Goal: Information Seeking & Learning: Learn about a topic

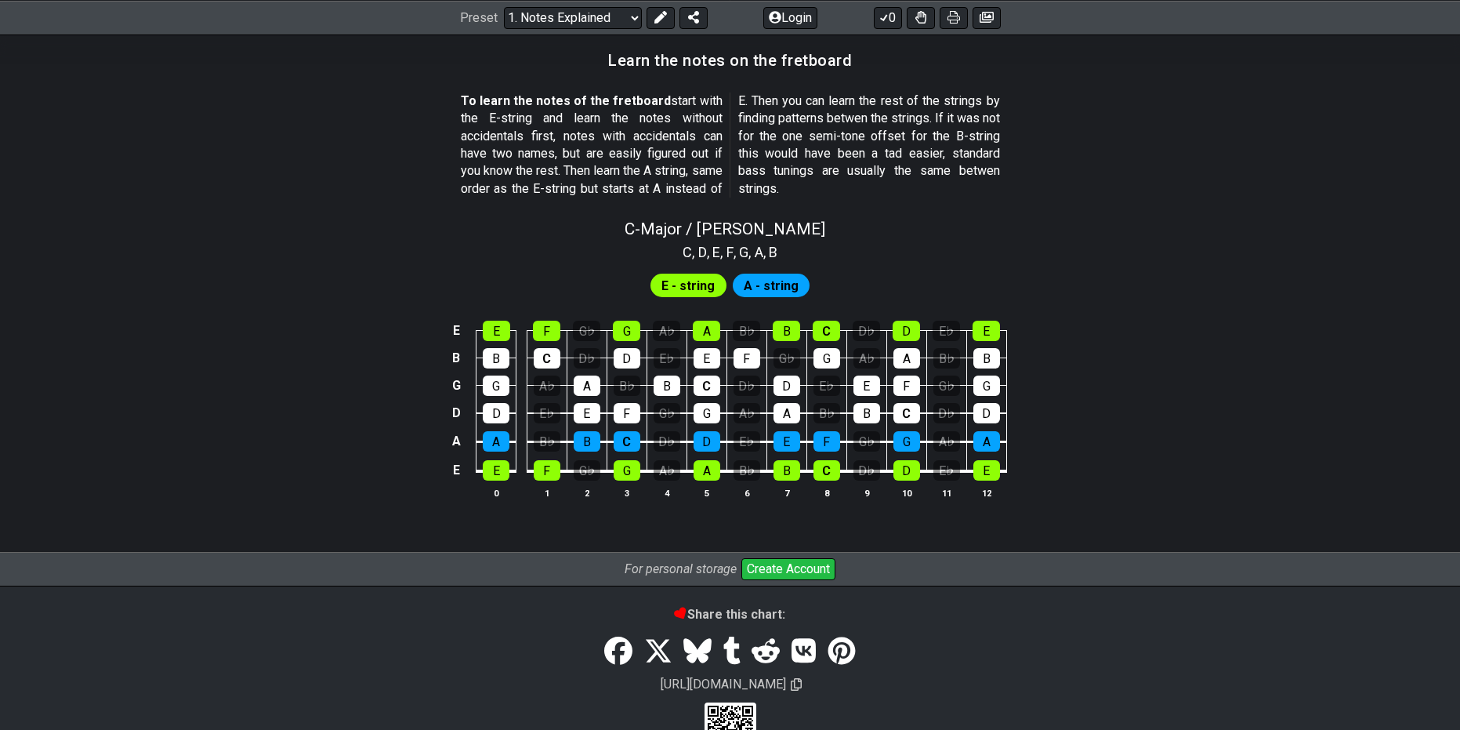
scroll to position [1373, 0]
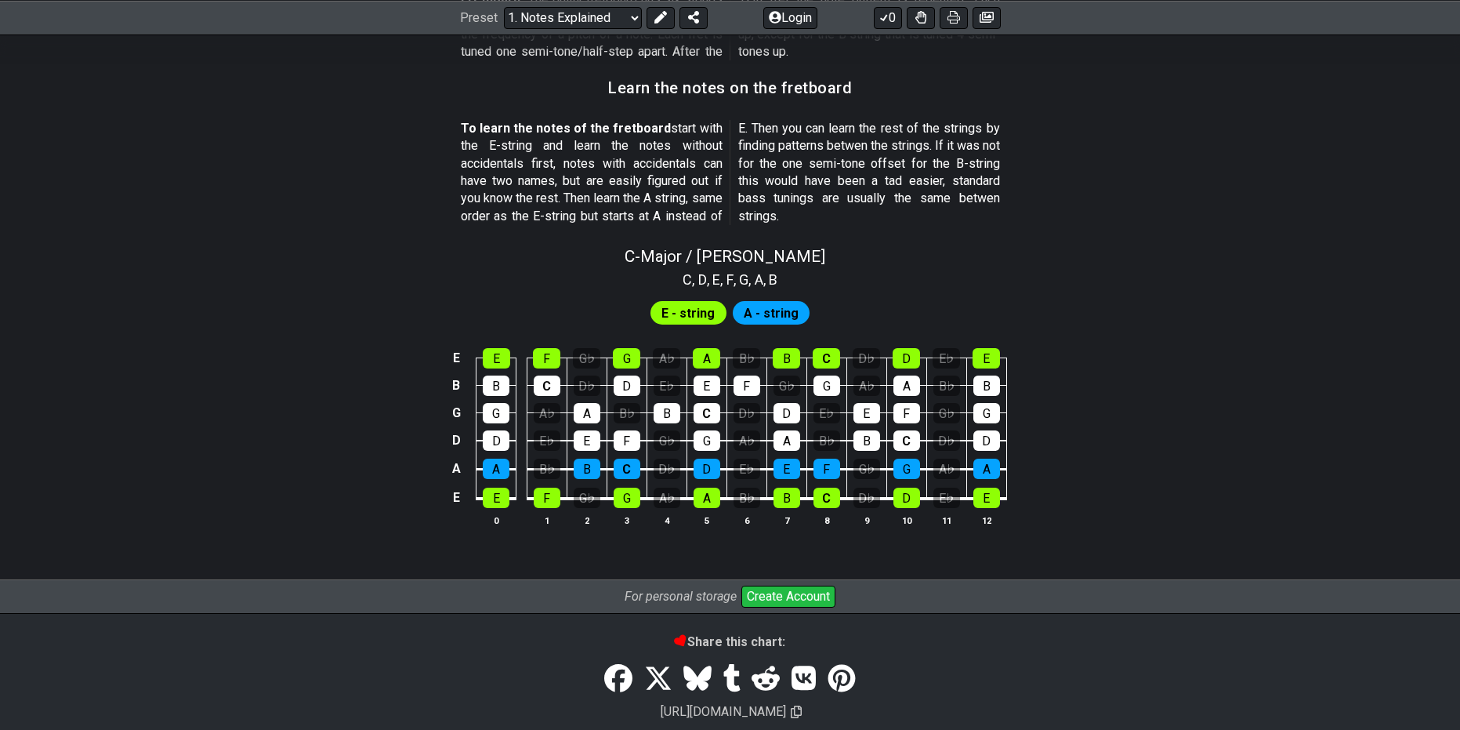
click at [774, 321] on span "A - string" at bounding box center [771, 313] width 55 height 23
click at [632, 466] on div "C" at bounding box center [627, 469] width 27 height 20
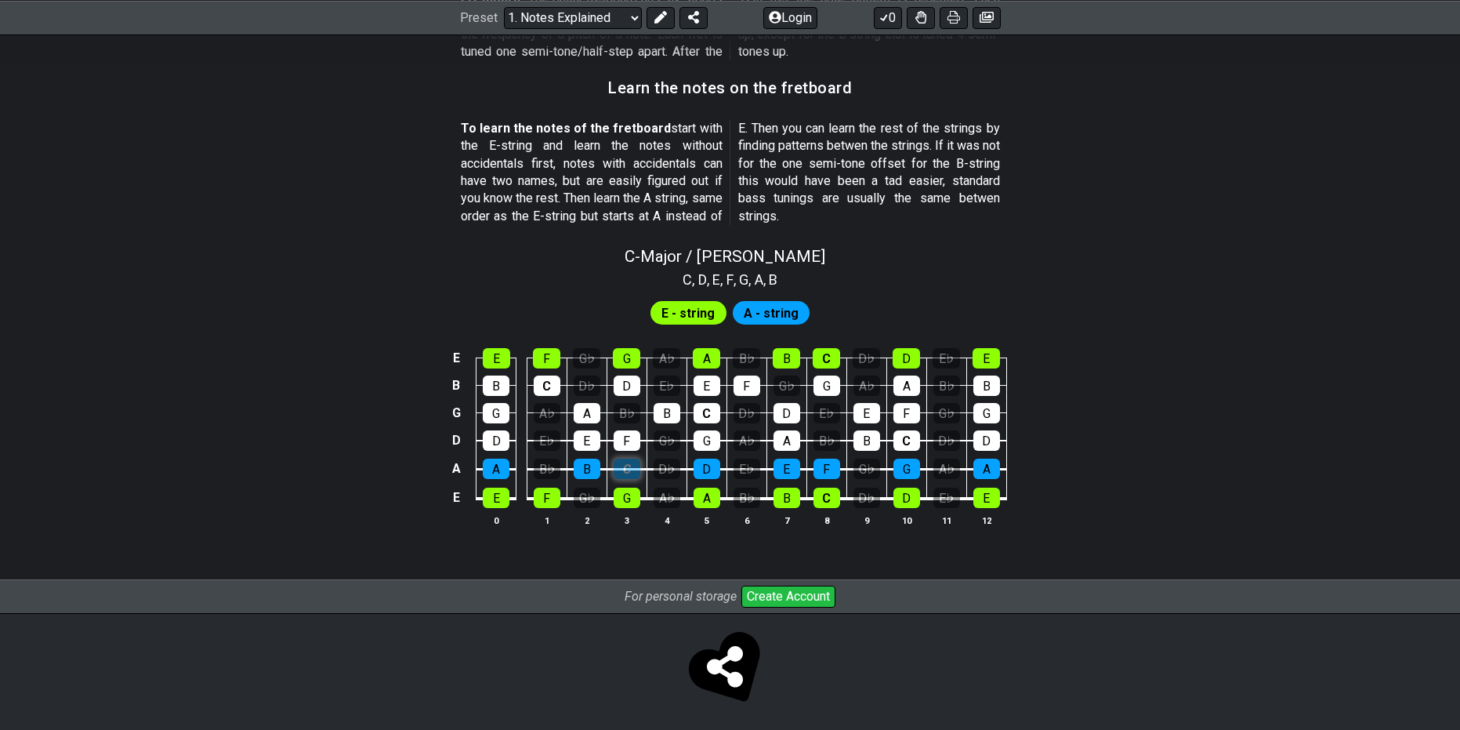
click at [632, 466] on div "C" at bounding box center [627, 469] width 27 height 20
click at [631, 479] on td "G" at bounding box center [627, 484] width 40 height 30
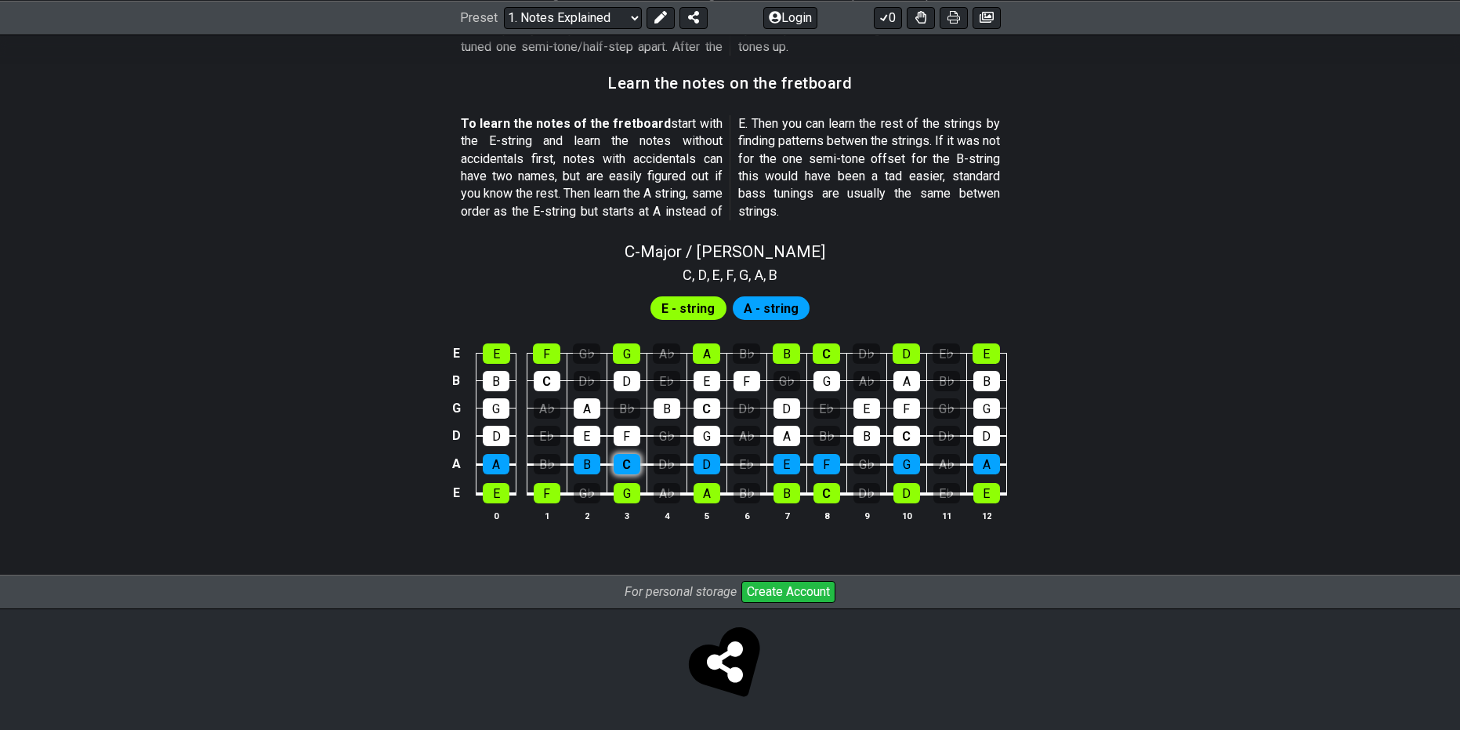
scroll to position [1378, 0]
click at [586, 462] on div "B" at bounding box center [587, 464] width 27 height 20
click at [487, 357] on div "E" at bounding box center [496, 353] width 27 height 20
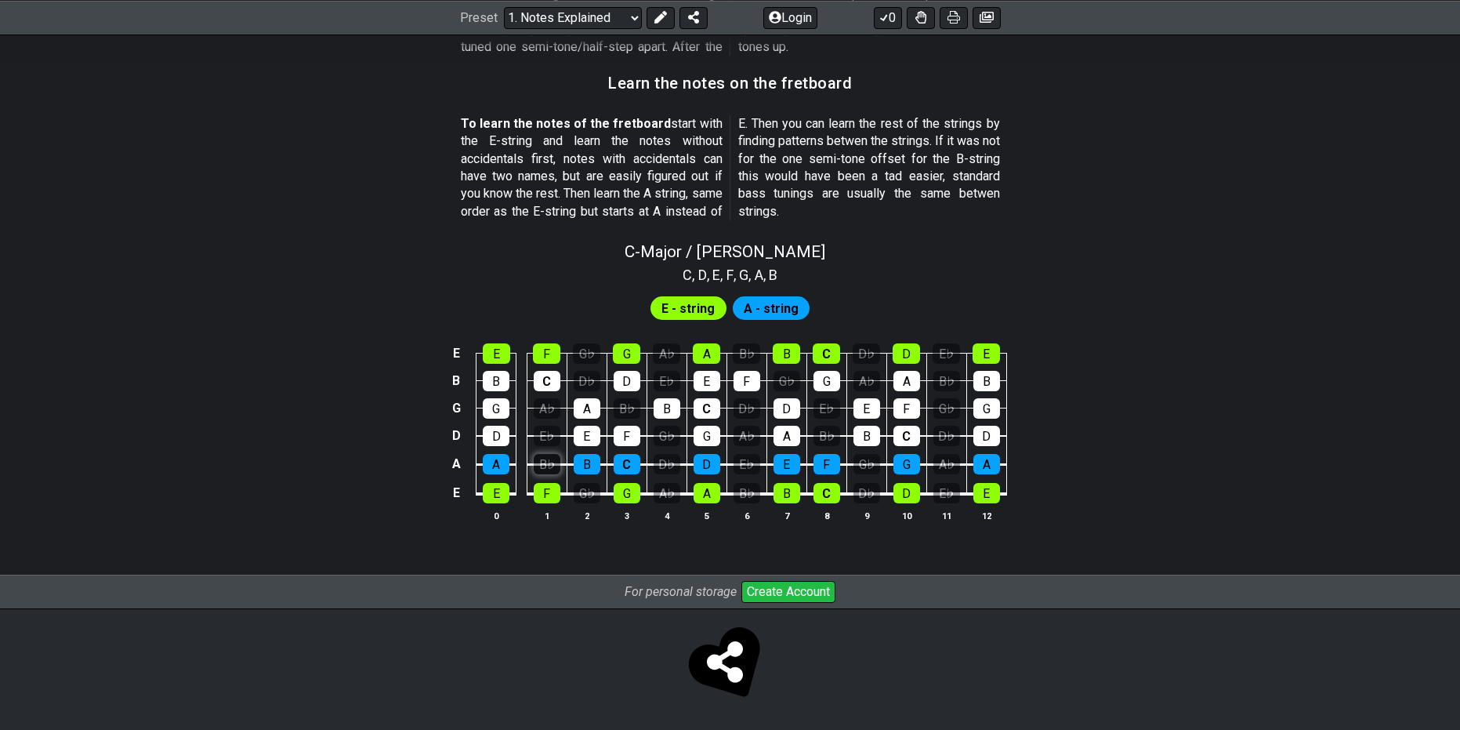
click at [539, 473] on div "B♭" at bounding box center [547, 464] width 27 height 20
click at [541, 468] on div "B♭" at bounding box center [547, 464] width 27 height 20
click at [535, 434] on div "E♭" at bounding box center [547, 436] width 27 height 20
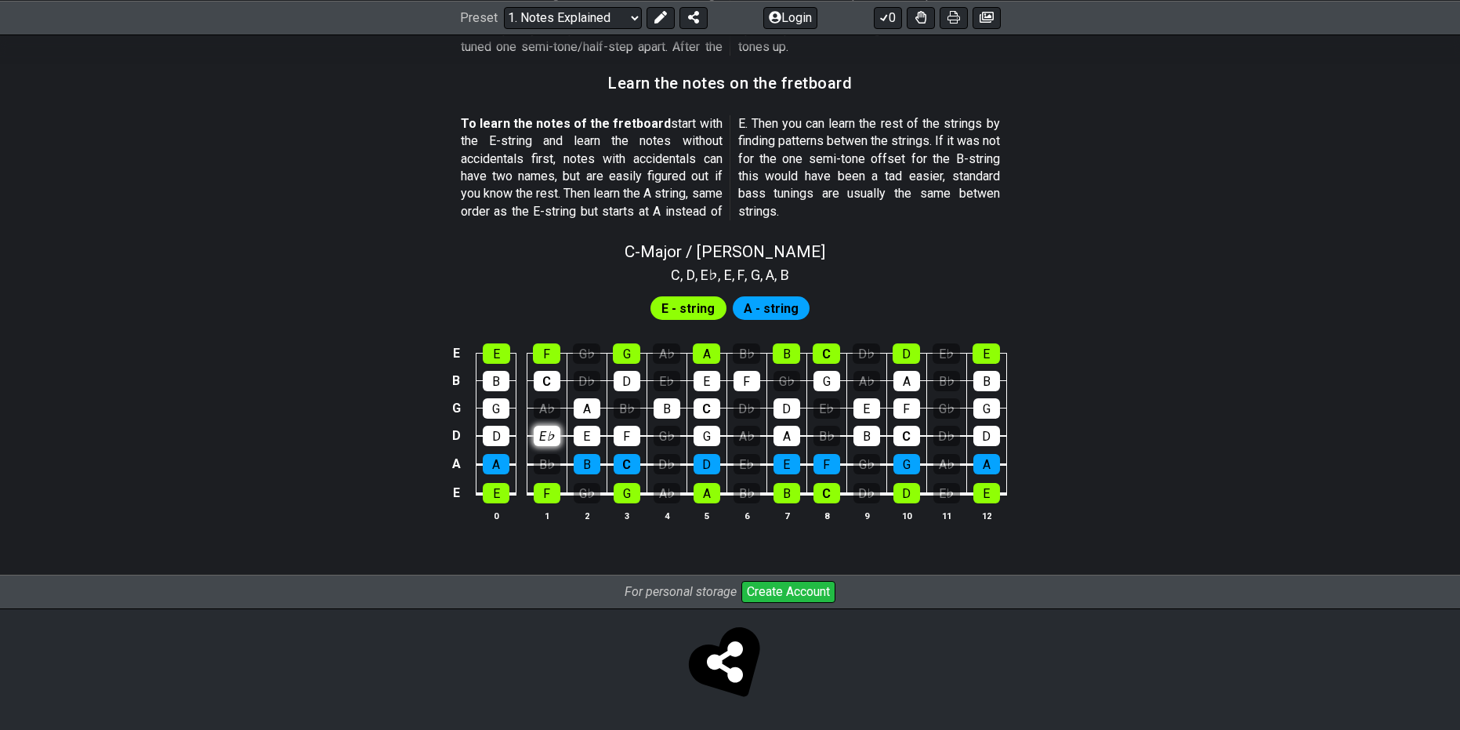
click at [535, 434] on div "E♭" at bounding box center [547, 436] width 27 height 20
click at [844, 500] on table "E E F G♭ G A♭ A B♭ B C D♭ D E♭ E B B C D♭ D E♭ E F G♭ G A♭ A B♭ B G G A♭ A B♭ B…" at bounding box center [727, 418] width 560 height 184
click at [828, 495] on div "C" at bounding box center [827, 493] width 27 height 20
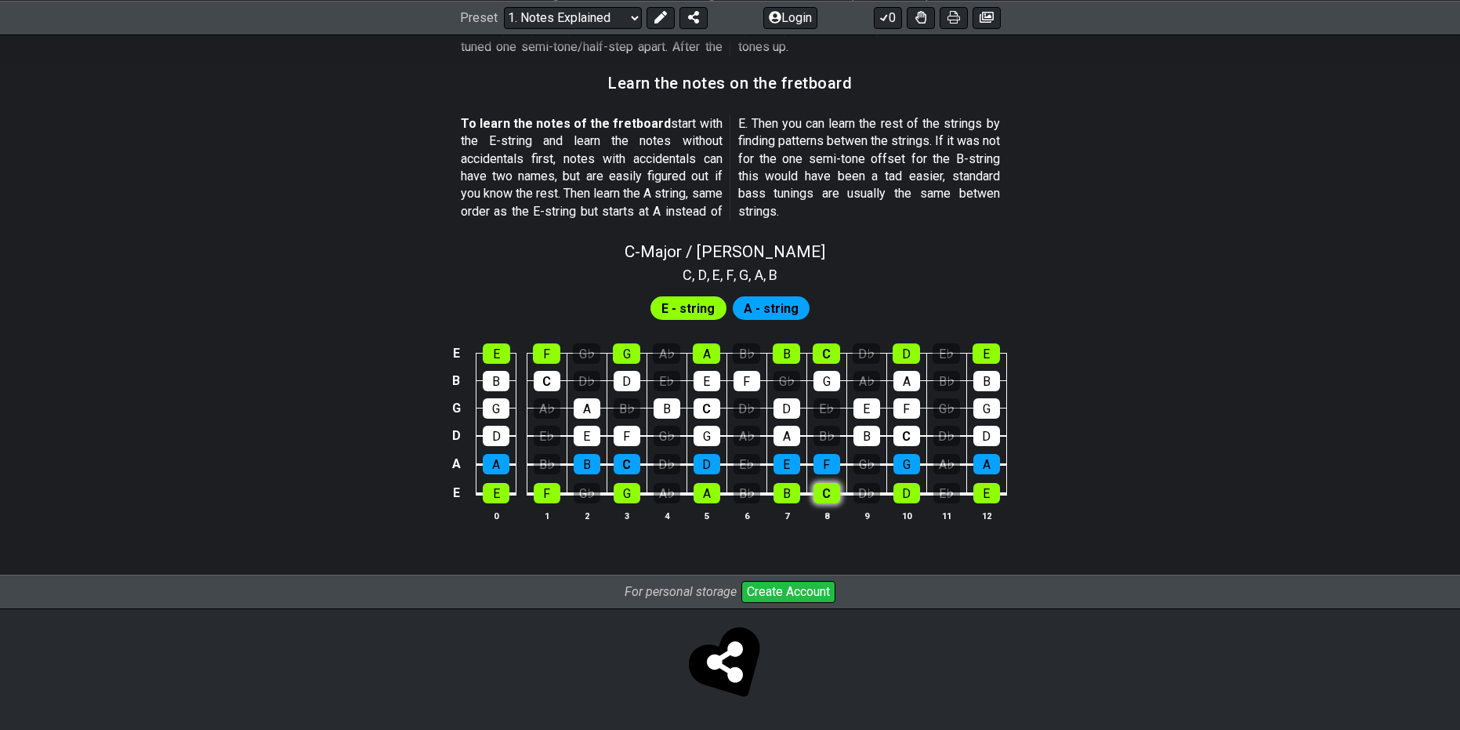
click at [828, 495] on div "C" at bounding box center [827, 493] width 27 height 20
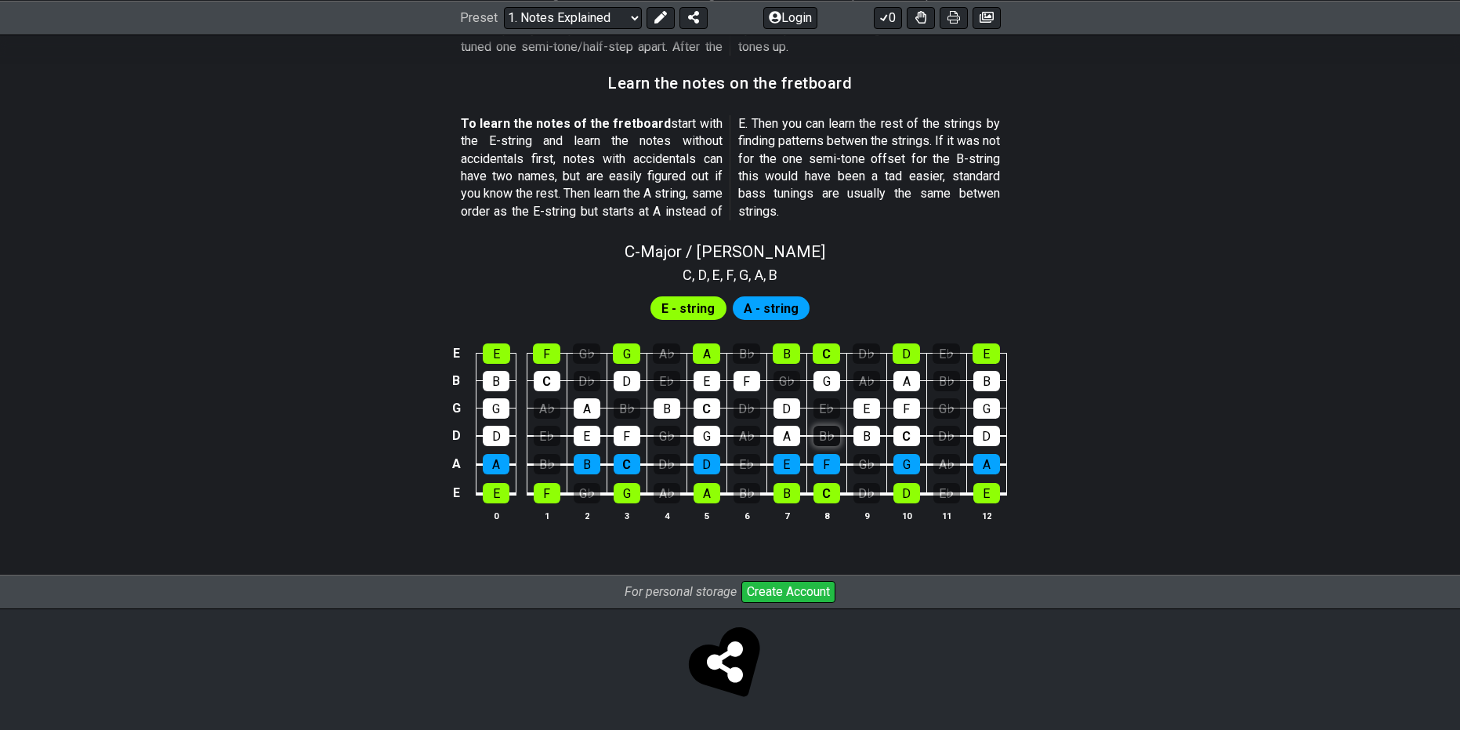
click at [821, 434] on div "B♭" at bounding box center [827, 436] width 27 height 20
click at [830, 415] on div "E♭" at bounding box center [827, 408] width 27 height 20
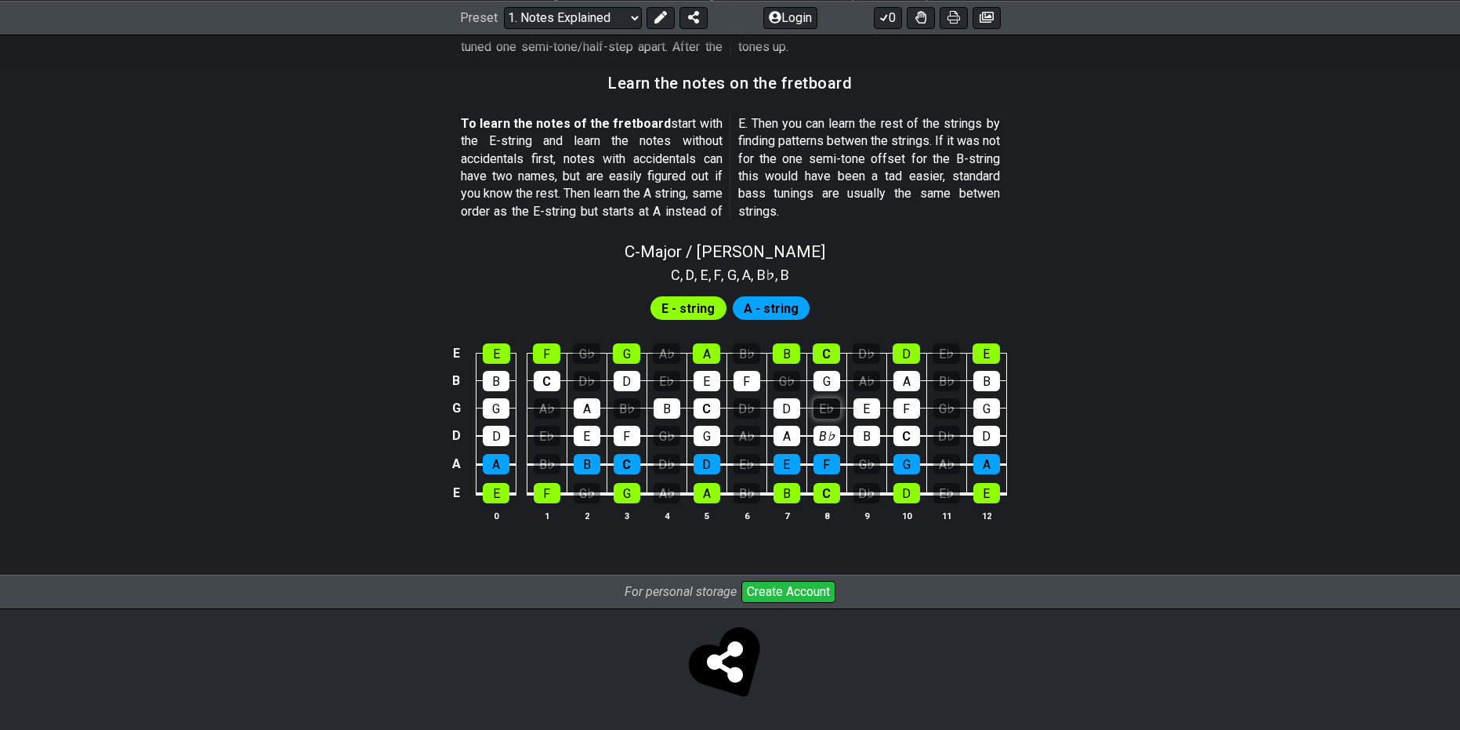
click at [831, 415] on div "E♭" at bounding box center [827, 408] width 27 height 20
click at [821, 440] on div "B♭" at bounding box center [827, 436] width 27 height 20
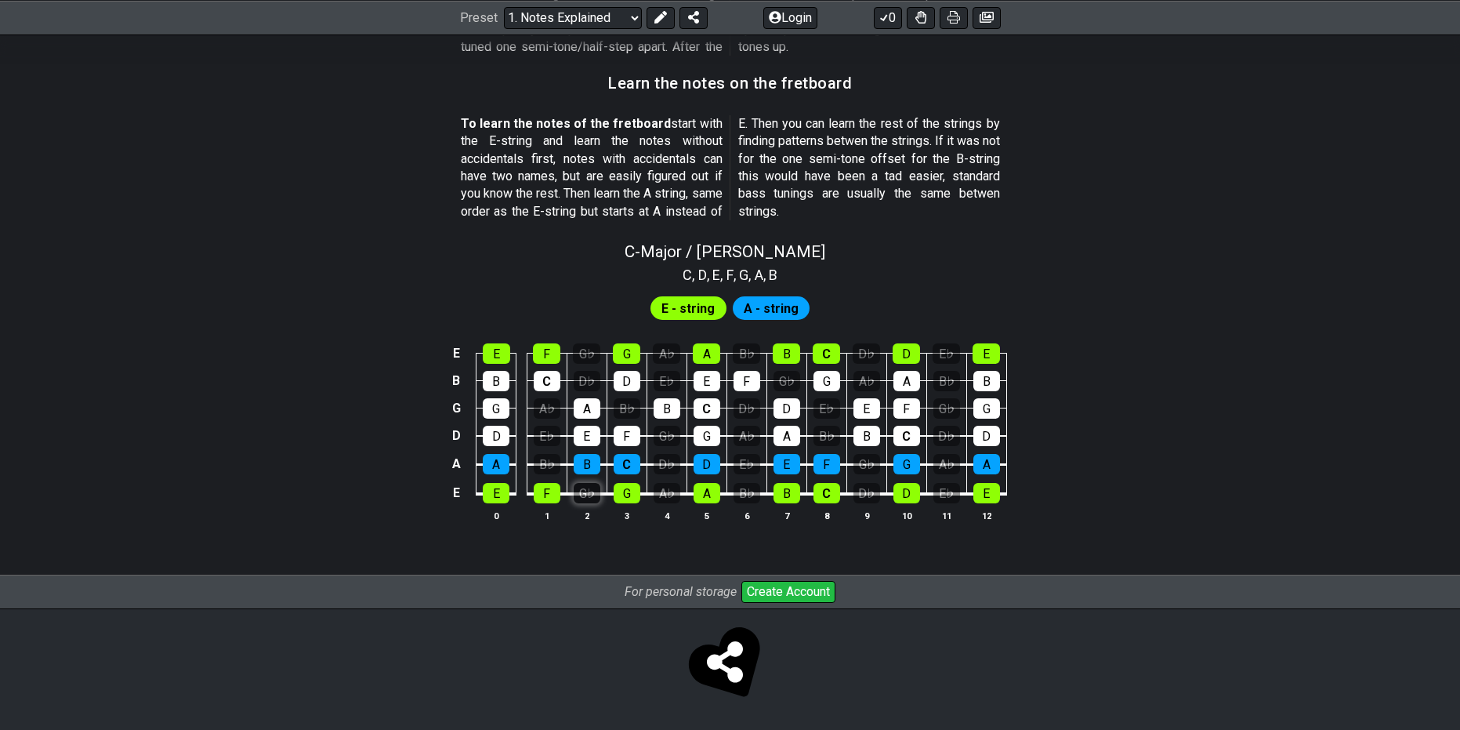
click at [576, 492] on div "G♭" at bounding box center [587, 493] width 27 height 20
click at [676, 485] on div "A♭" at bounding box center [667, 493] width 27 height 20
click at [570, 497] on table "E E F G♭ G A♭ A B♭ B C D♭ D E♭ E B B C D♭ D E♭ E F G♭ G A♭ A B♭ B G G A♭ A B♭ B…" at bounding box center [727, 418] width 560 height 184
click at [590, 497] on div "G♭" at bounding box center [587, 493] width 27 height 20
click at [665, 497] on div "A♭" at bounding box center [667, 493] width 27 height 20
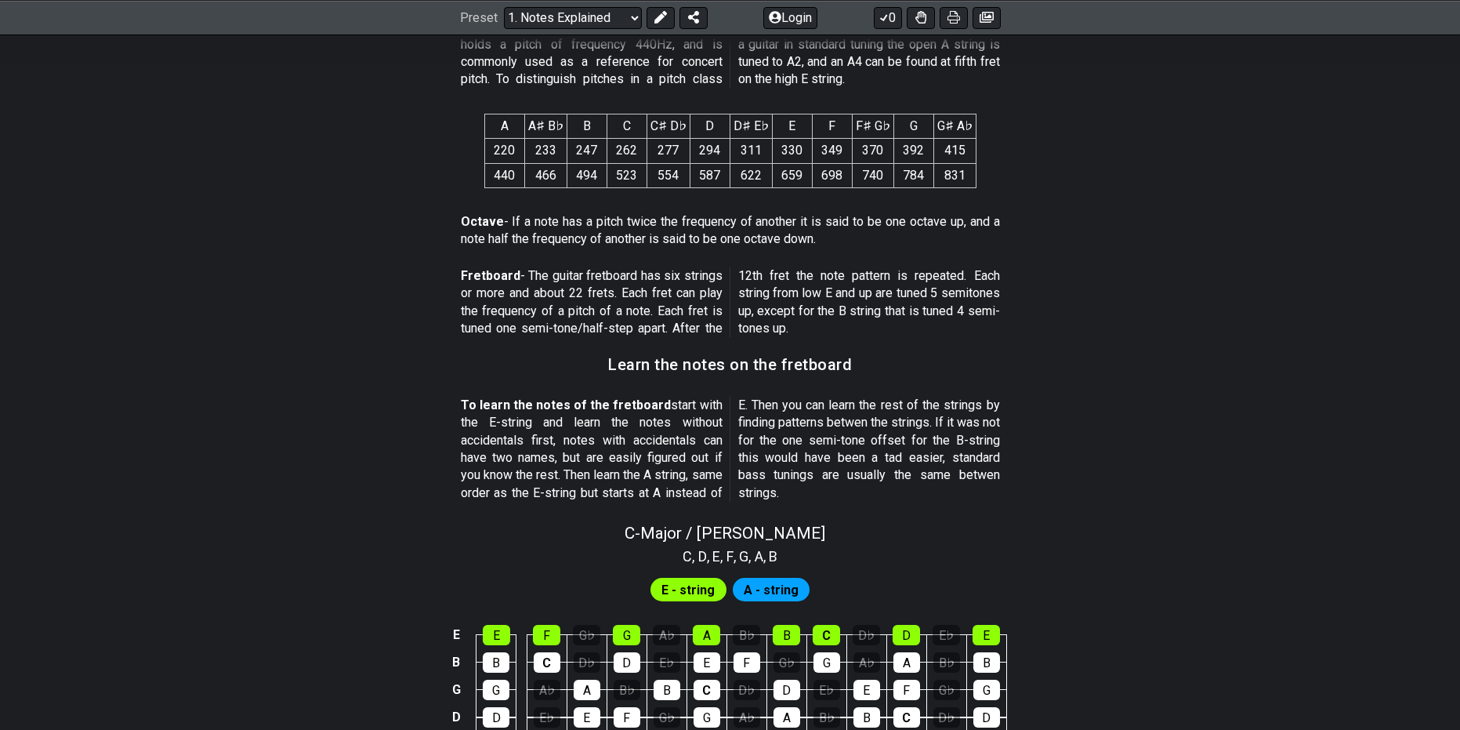
scroll to position [1064, 0]
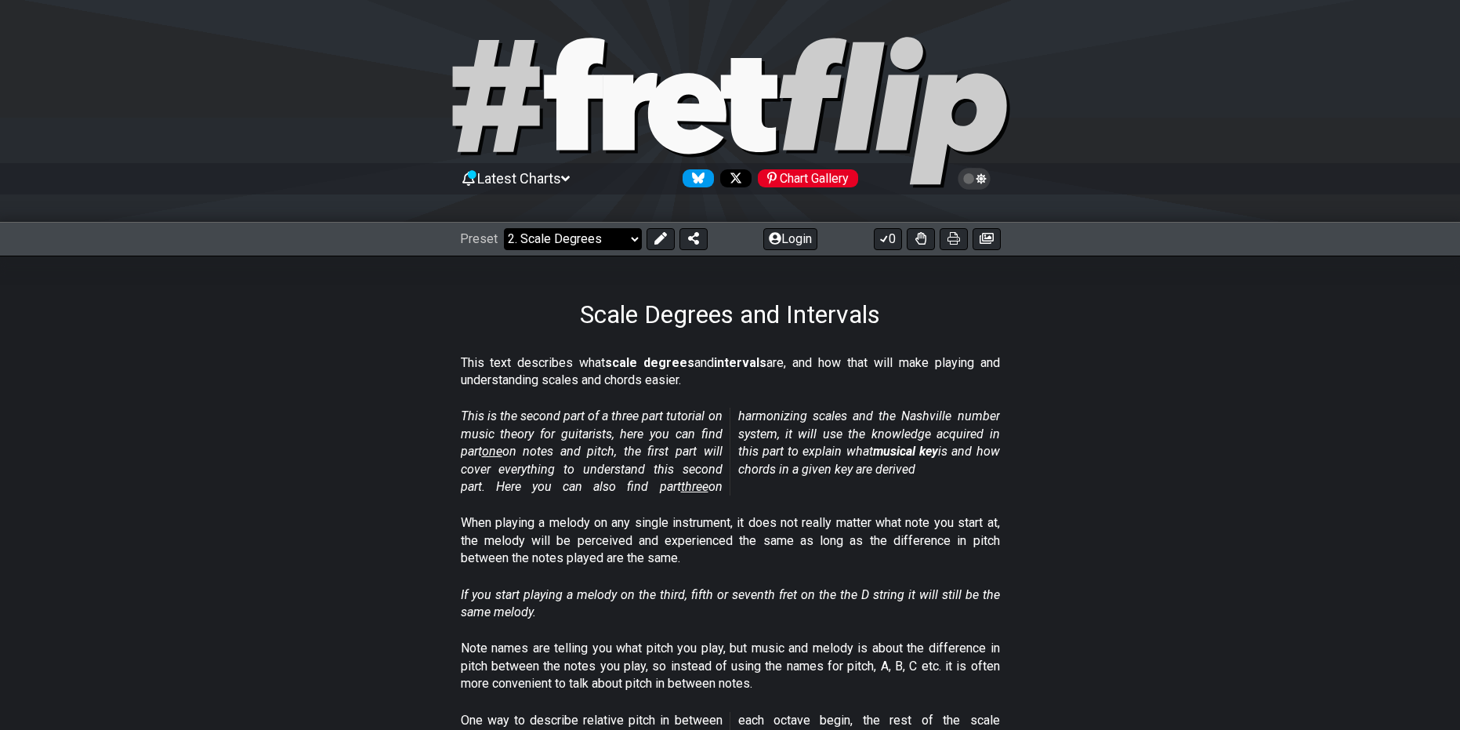
click at [581, 241] on select "Welcome to #fretflip! Initial Preset Custom Preset Minor Pentatonic Major Penta…" at bounding box center [573, 239] width 138 height 22
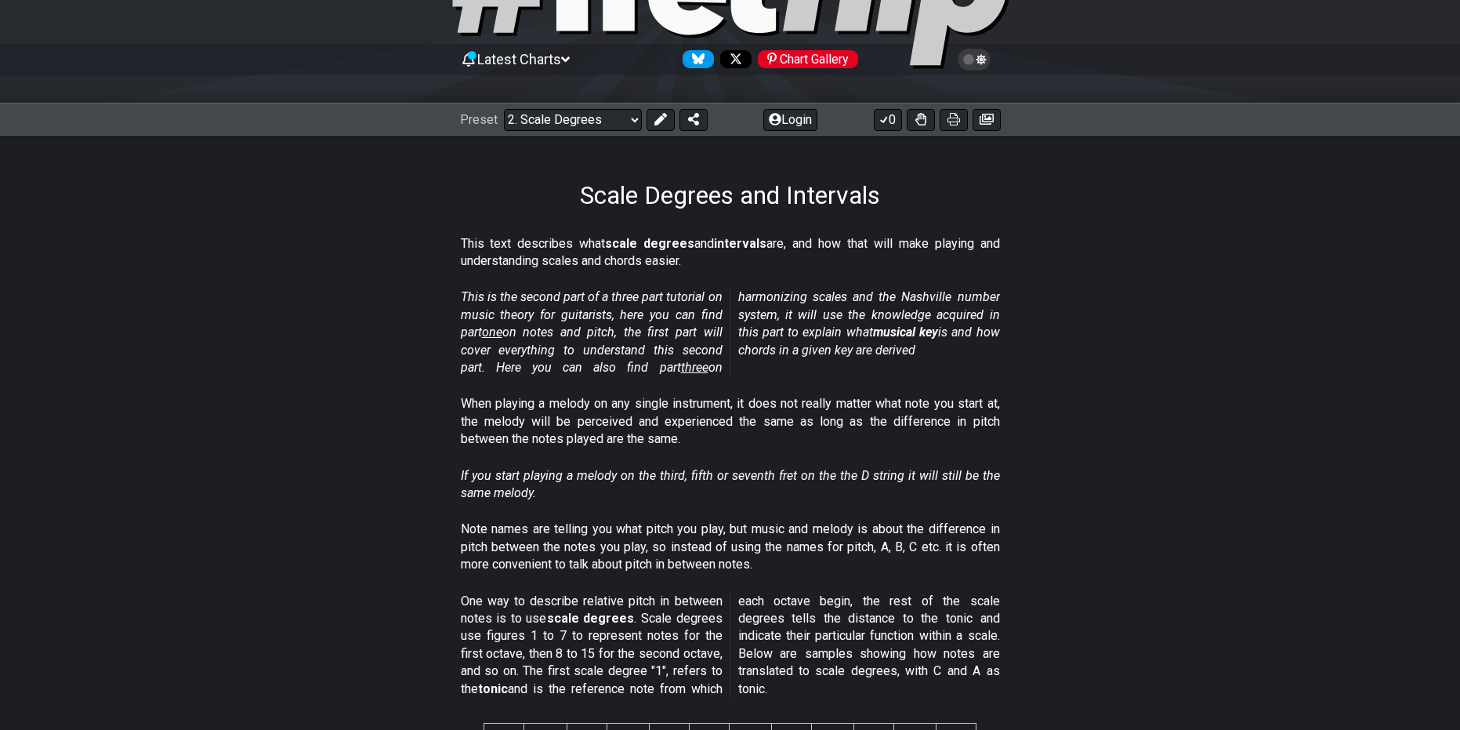
scroll to position [157, 0]
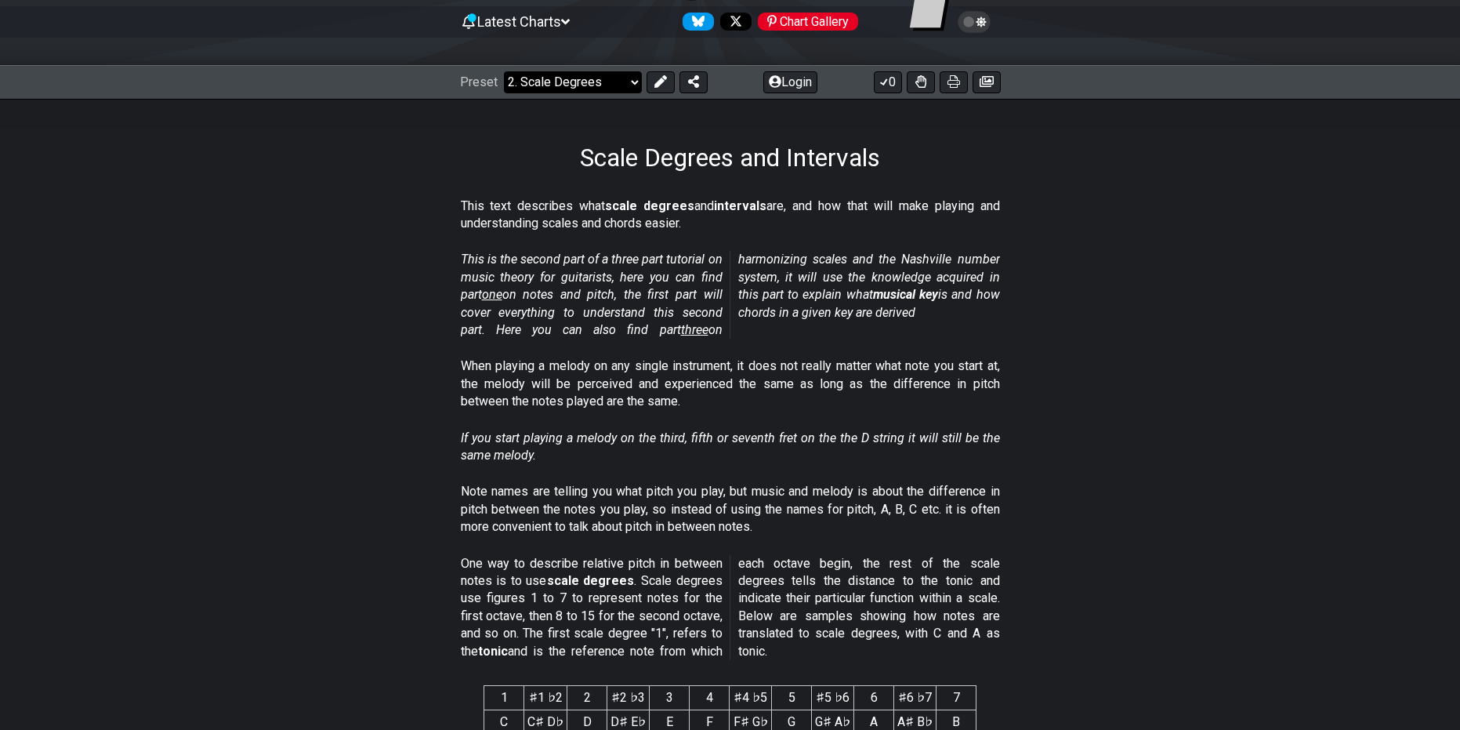
click at [622, 85] on select "Welcome to #fretflip! Initial Preset Custom Preset Minor Pentatonic Major Penta…" at bounding box center [573, 82] width 138 height 22
click at [327, 224] on section "This text describes what scale degrees and intervals are, and how that will mak…" at bounding box center [730, 218] width 1460 height 54
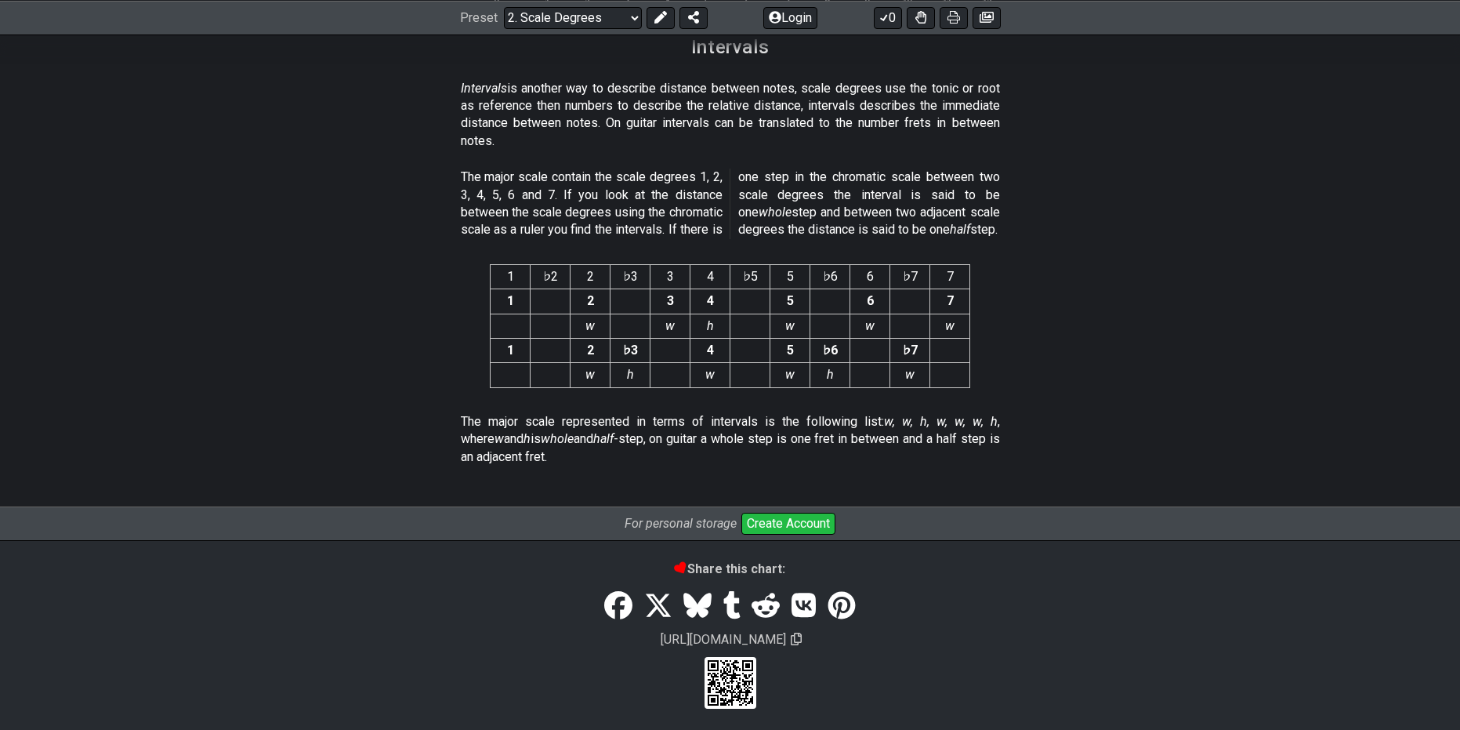
scroll to position [4060, 0]
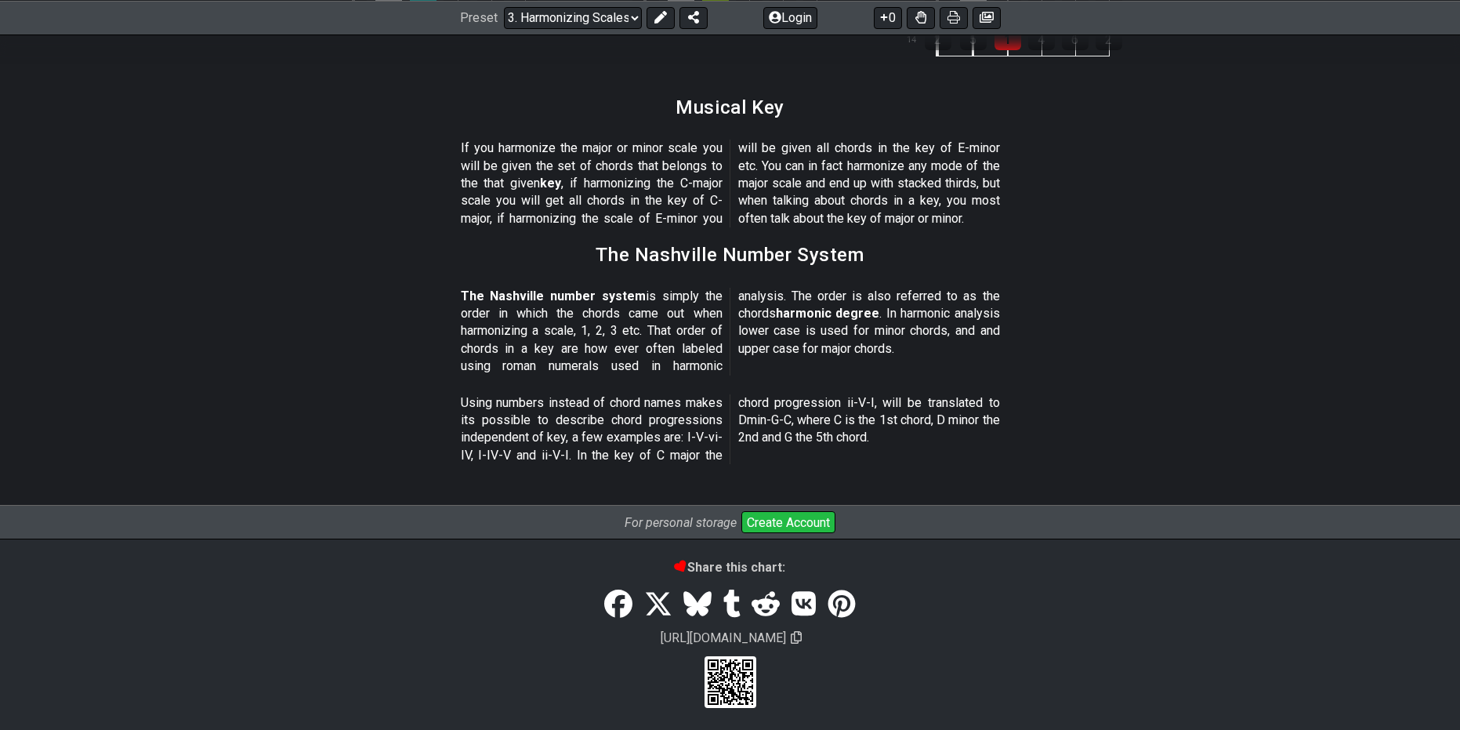
scroll to position [1809, 0]
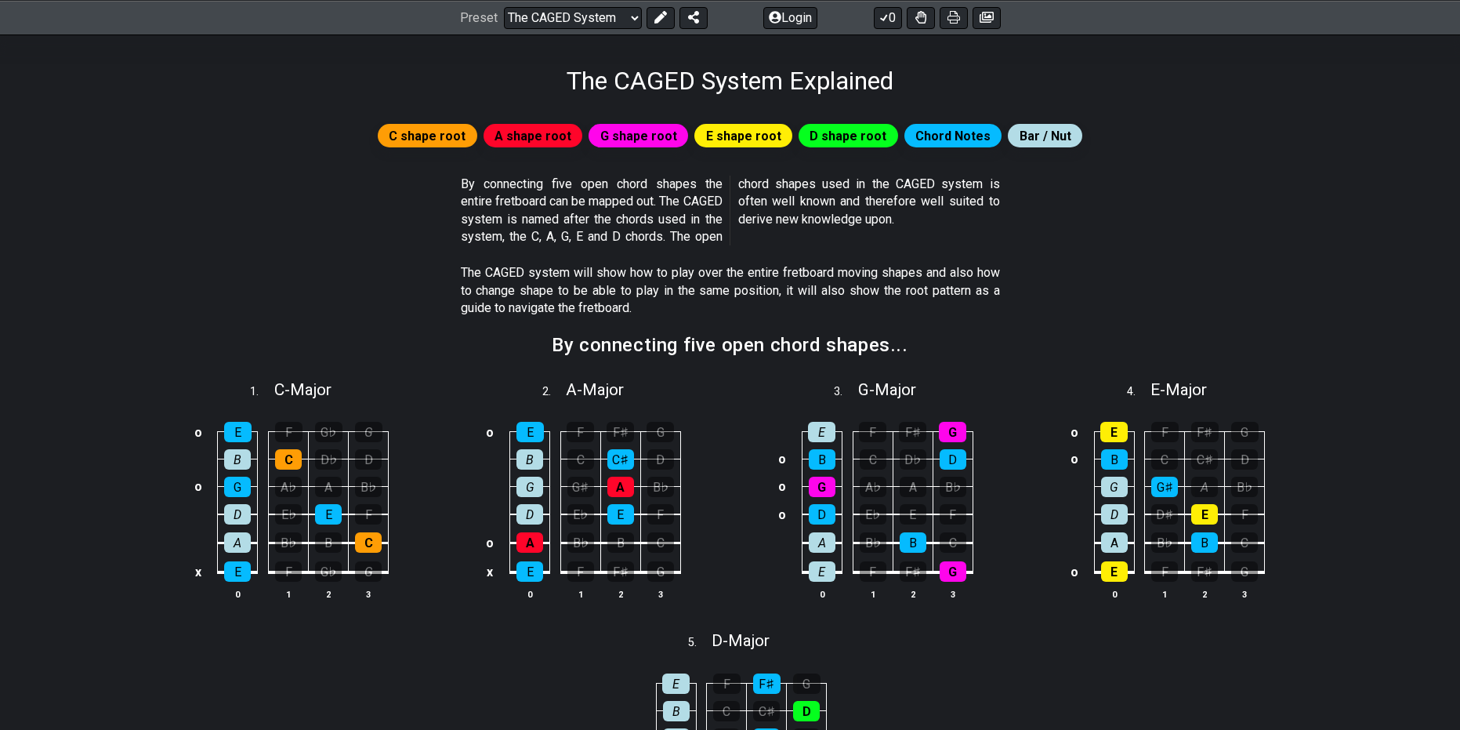
scroll to position [235, 0]
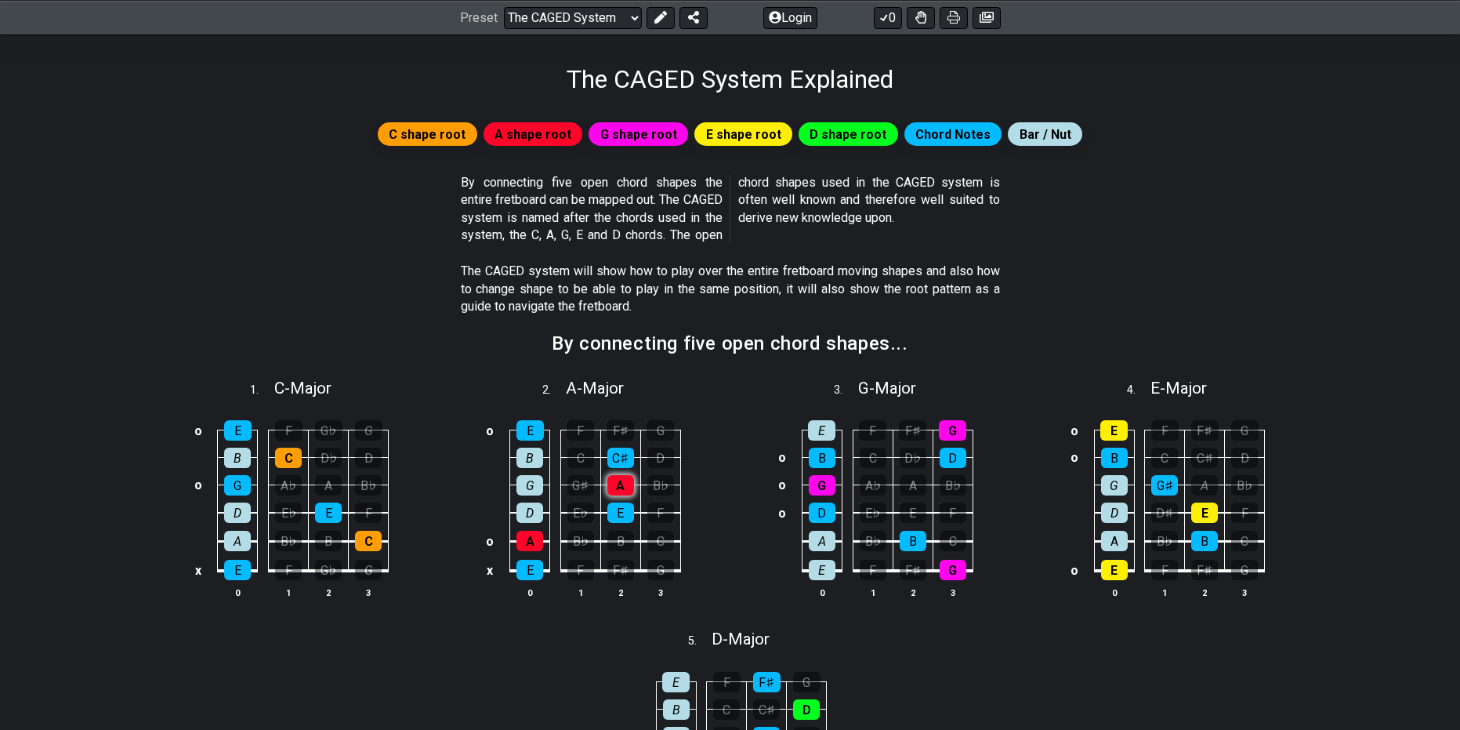
click at [616, 490] on div "A" at bounding box center [620, 485] width 27 height 20
click at [618, 475] on div "A" at bounding box center [620, 485] width 27 height 20
click at [586, 388] on span "A - Major" at bounding box center [595, 388] width 58 height 19
select select "A"
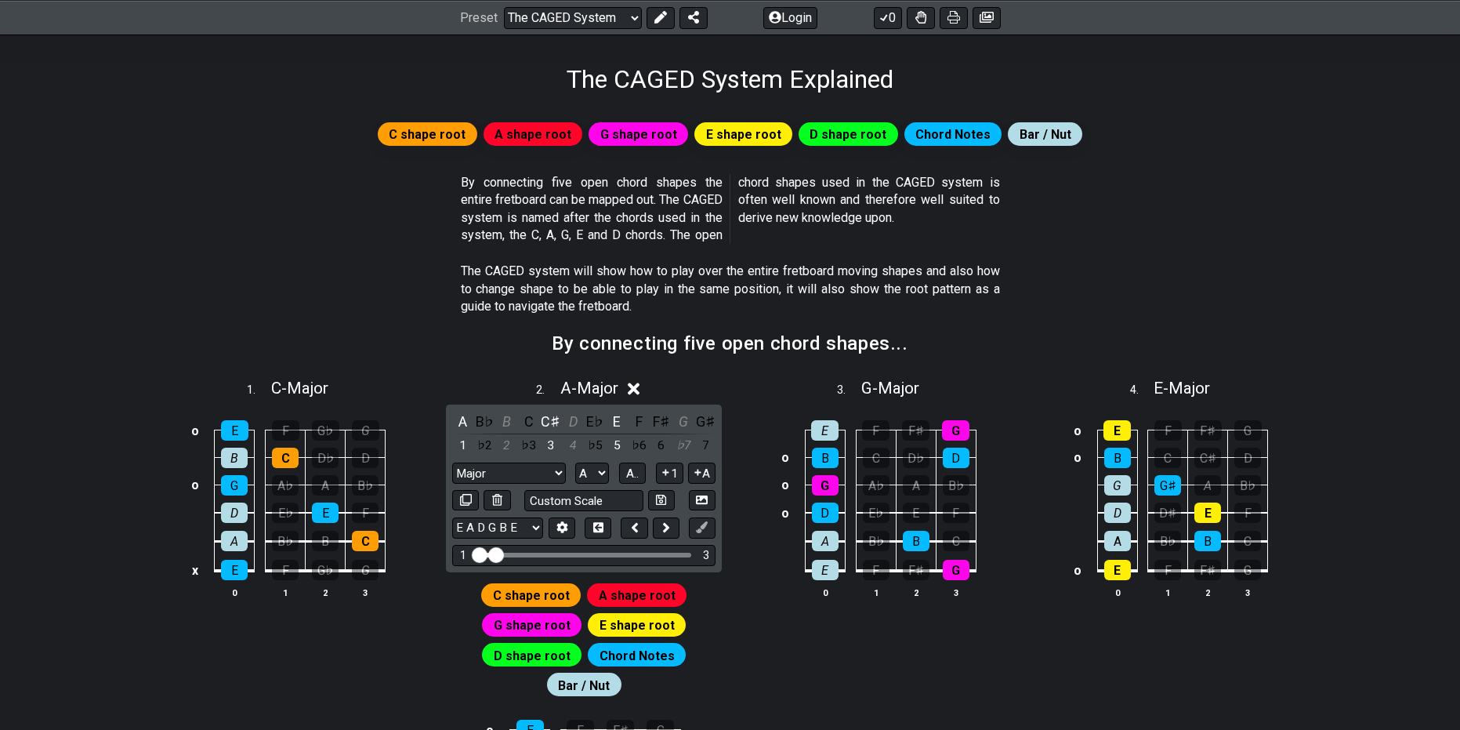
click at [592, 398] on div "2 . A - Major" at bounding box center [584, 384] width 288 height 30
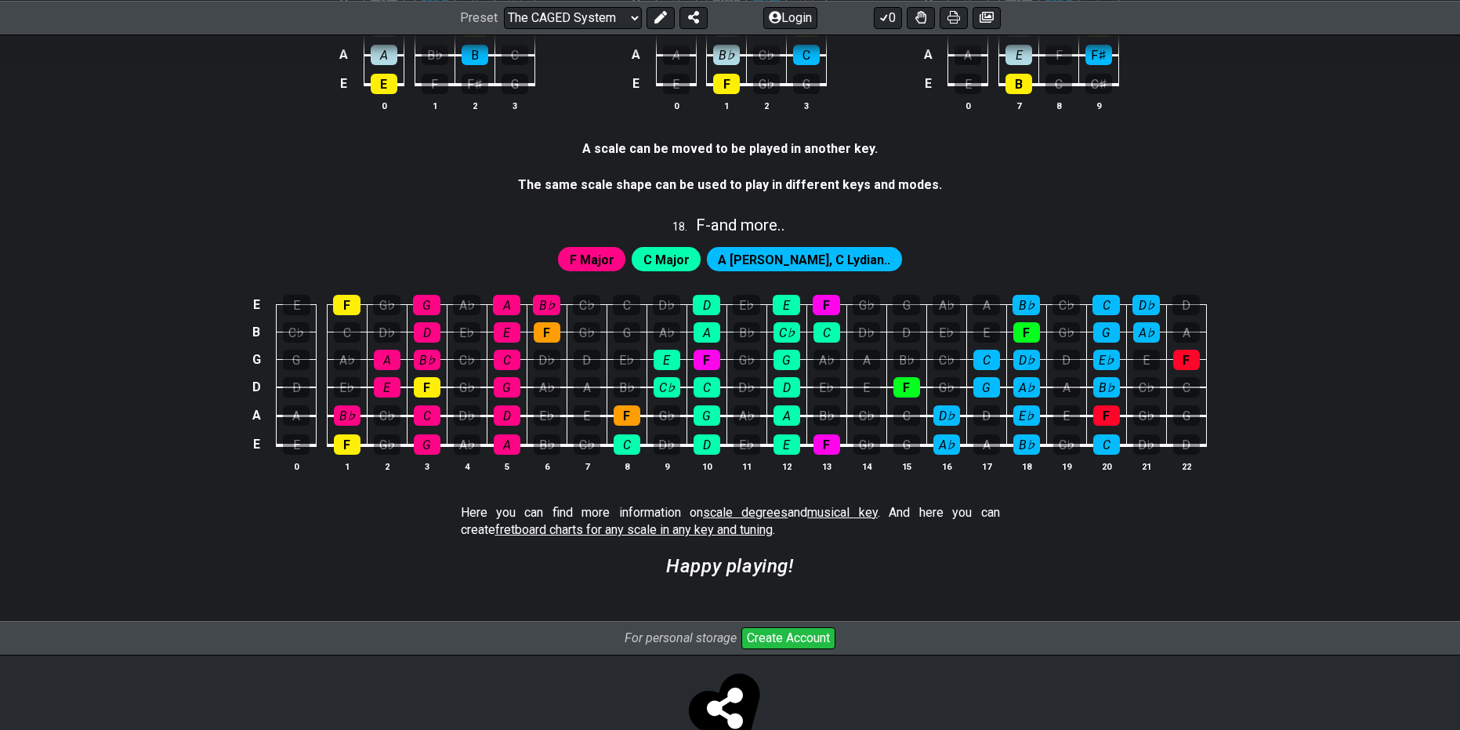
scroll to position [4169, 0]
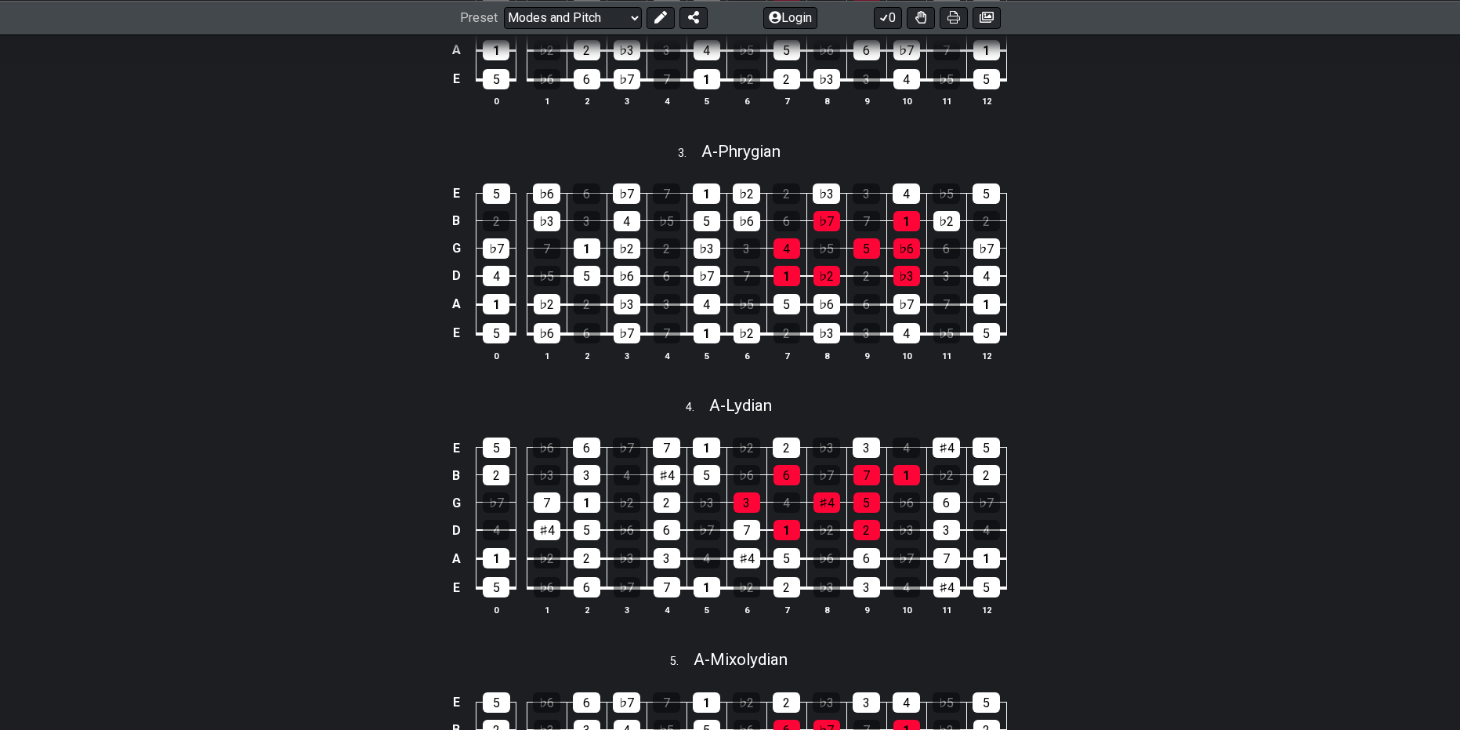
scroll to position [862, 0]
